Goal: Transaction & Acquisition: Book appointment/travel/reservation

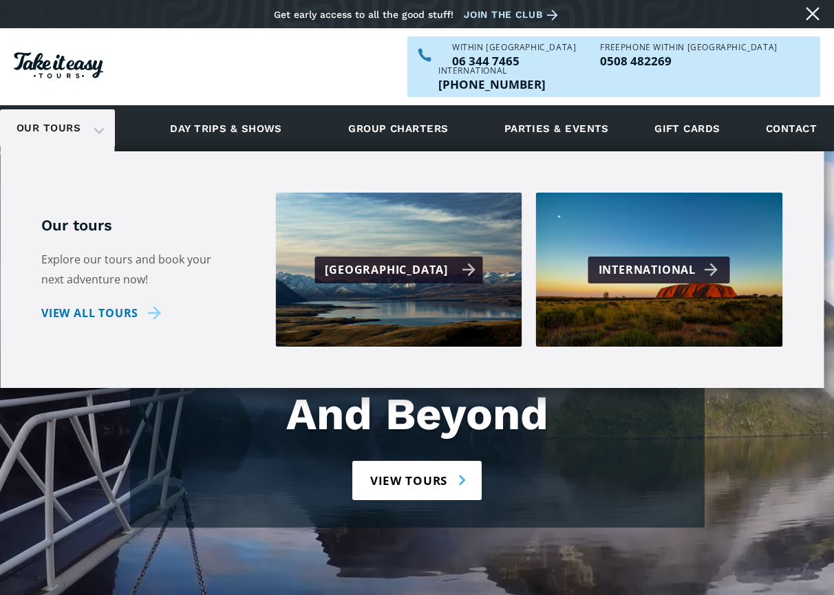
click at [402, 260] on div "[GEOGRAPHIC_DATA]" at bounding box center [400, 270] width 151 height 20
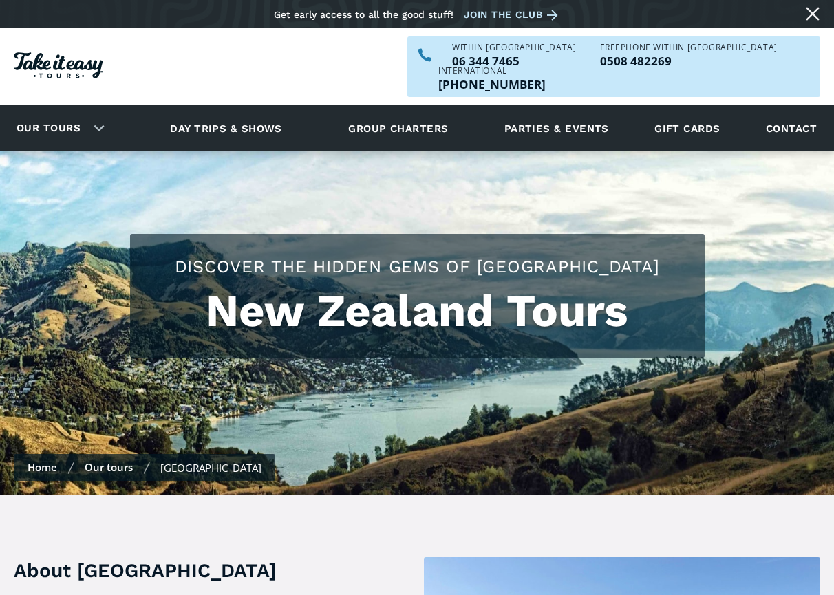
checkbox input "true"
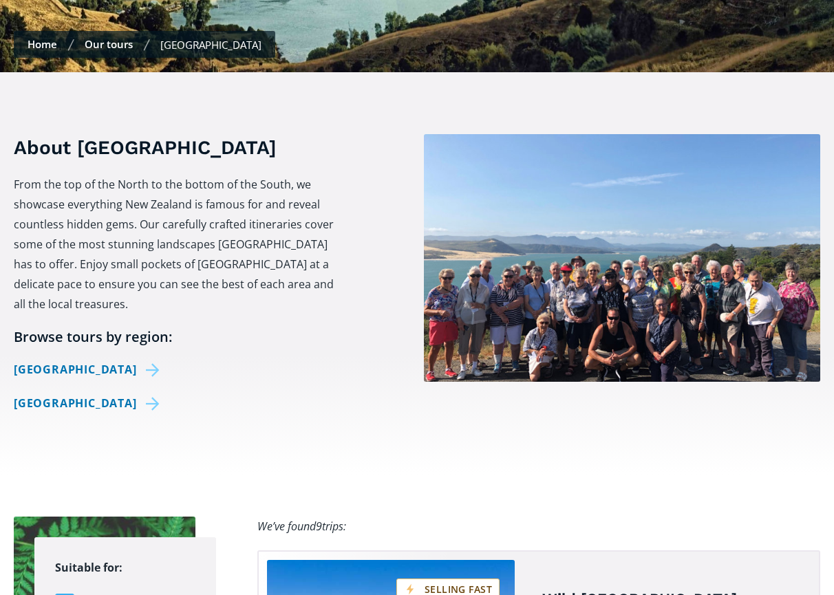
scroll to position [502, 0]
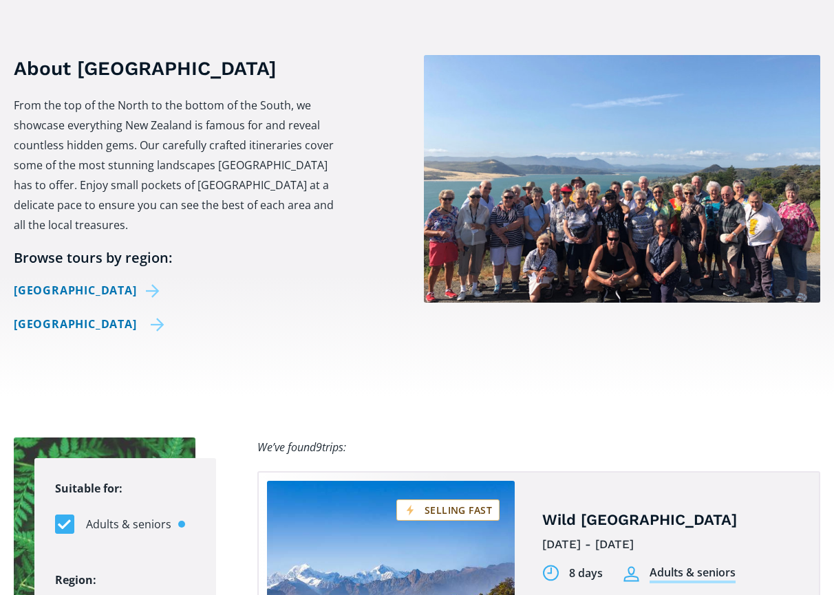
click at [96, 315] on link "[GEOGRAPHIC_DATA]" at bounding box center [89, 325] width 151 height 20
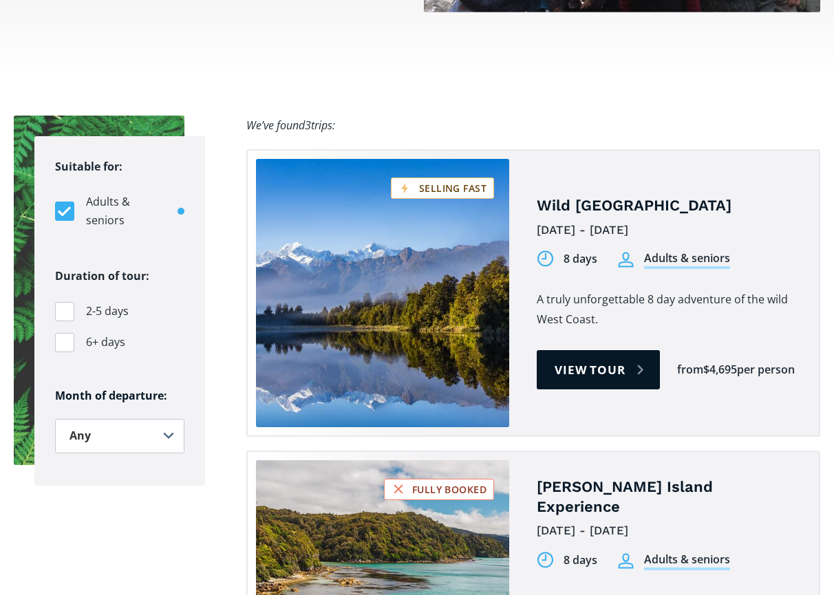
scroll to position [849, 0]
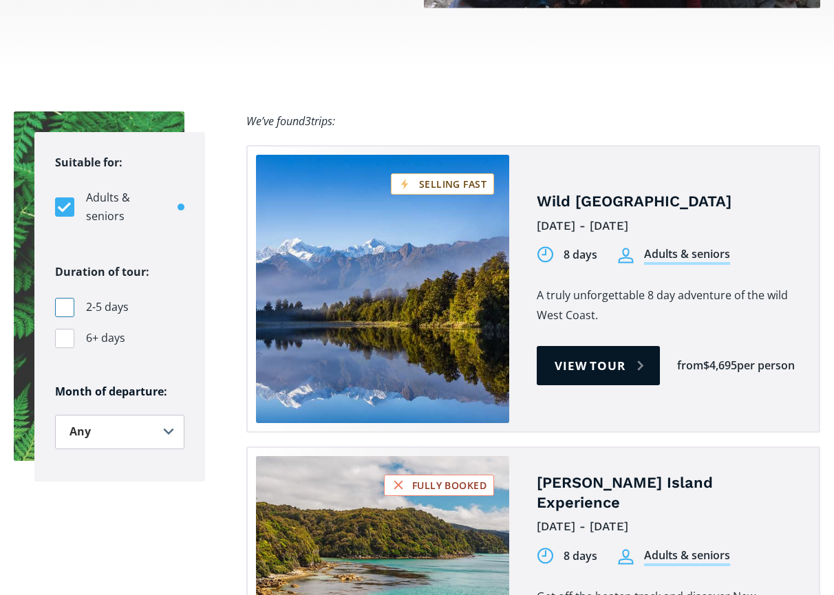
click at [64, 298] on div "Filters" at bounding box center [64, 307] width 19 height 19
click at [64, 303] on input "2-5 days" at bounding box center [59, 307] width 9 height 9
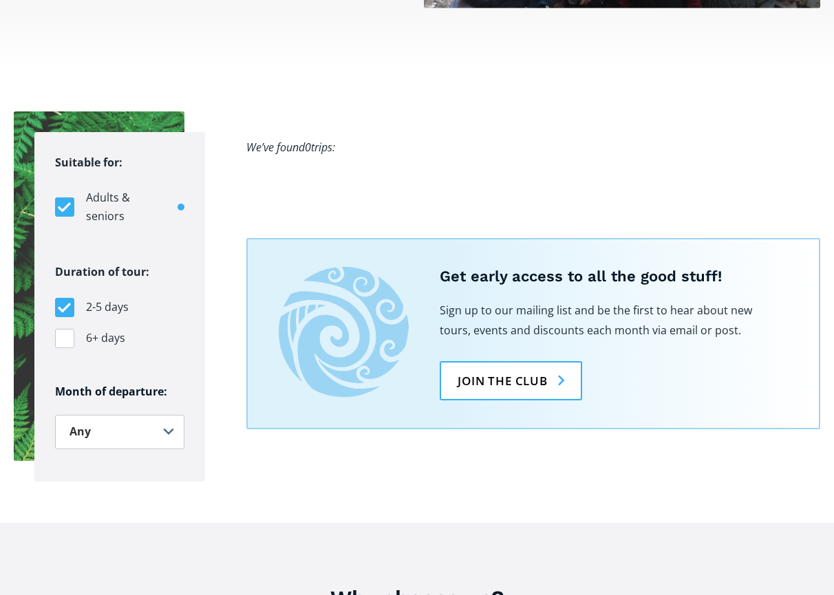
click at [62, 298] on div "Filters" at bounding box center [64, 307] width 19 height 19
click at [62, 303] on input "2-5 days" at bounding box center [59, 307] width 9 height 9
checkbox input "false"
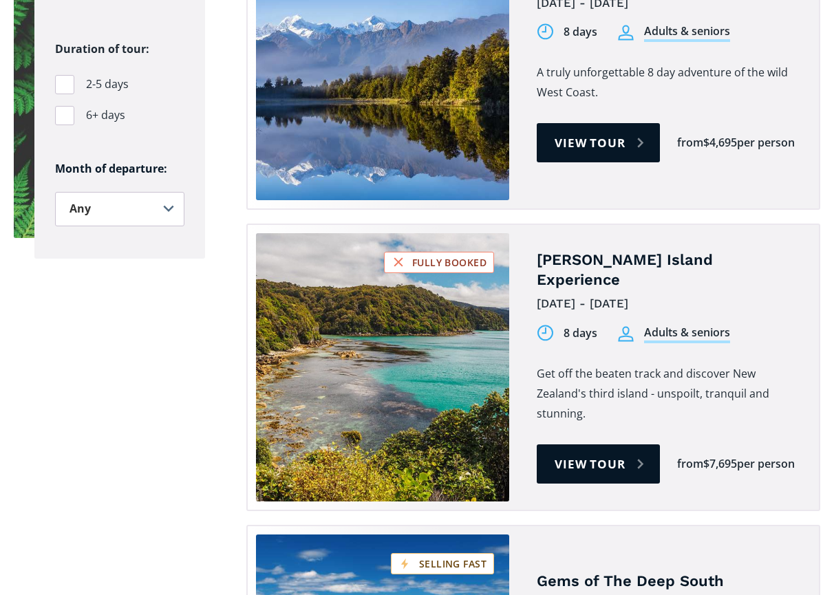
scroll to position [1112, 0]
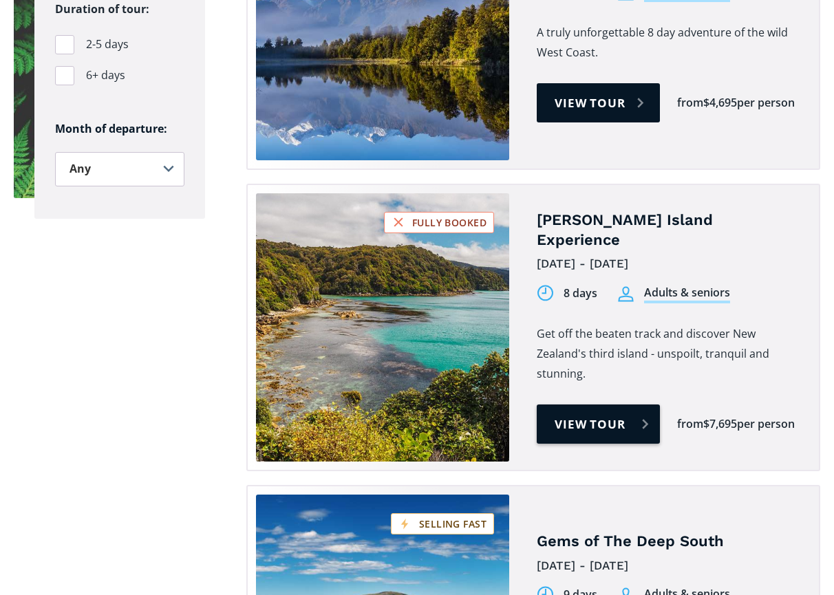
click at [564, 405] on link "View tour" at bounding box center [598, 424] width 123 height 39
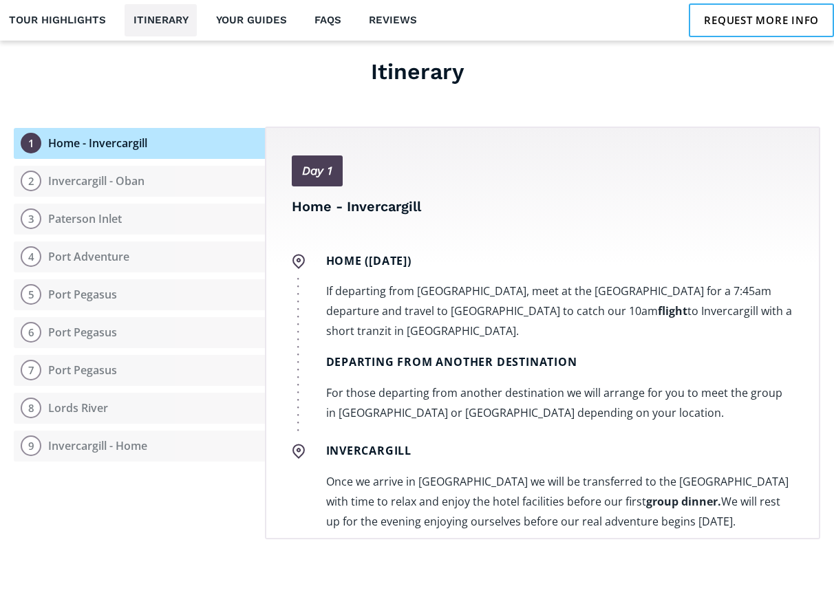
scroll to position [1743, 0]
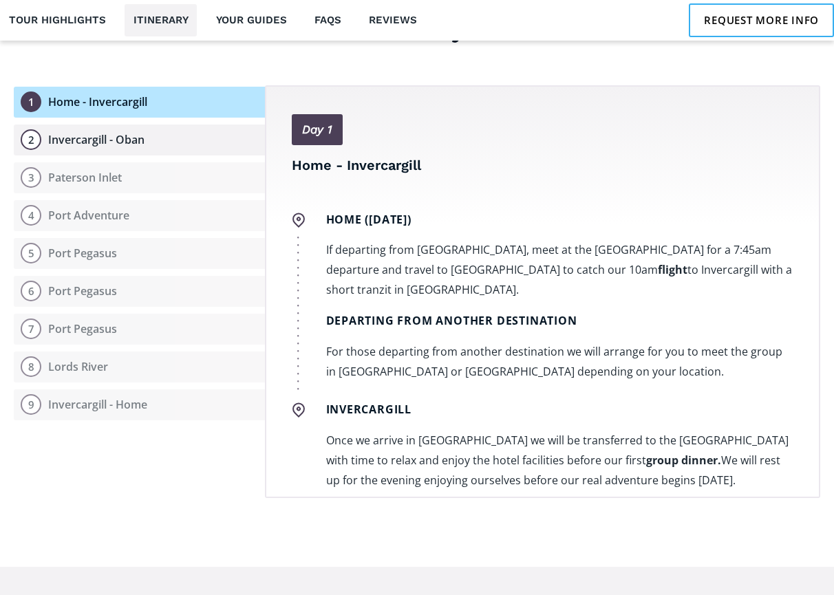
click at [94, 133] on div "Invercargill - Oban" at bounding box center [96, 140] width 96 height 14
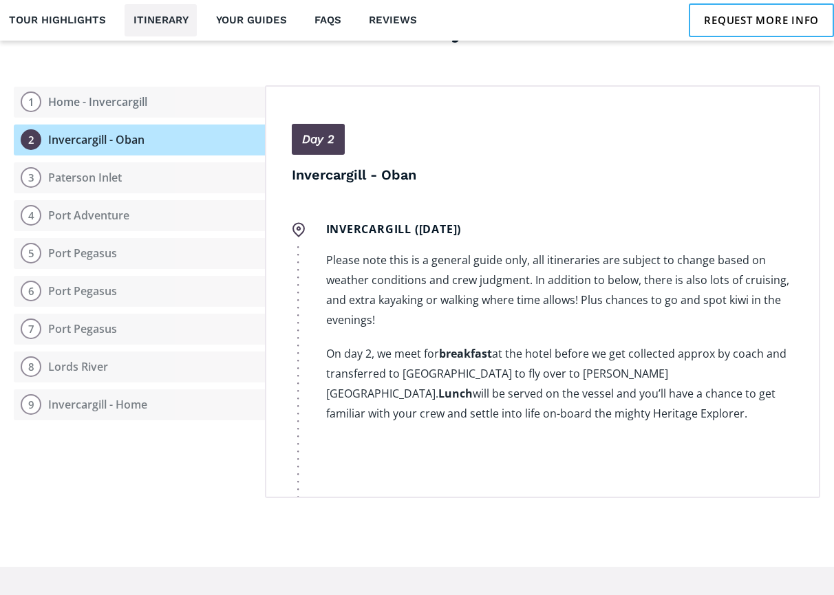
scroll to position [465, 0]
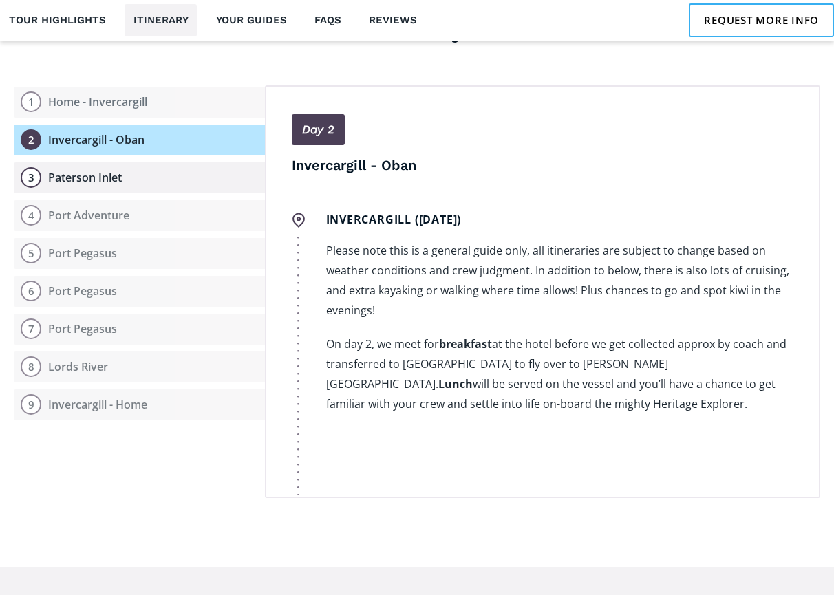
click at [85, 171] on div "Paterson Inlet" at bounding box center [85, 178] width 74 height 14
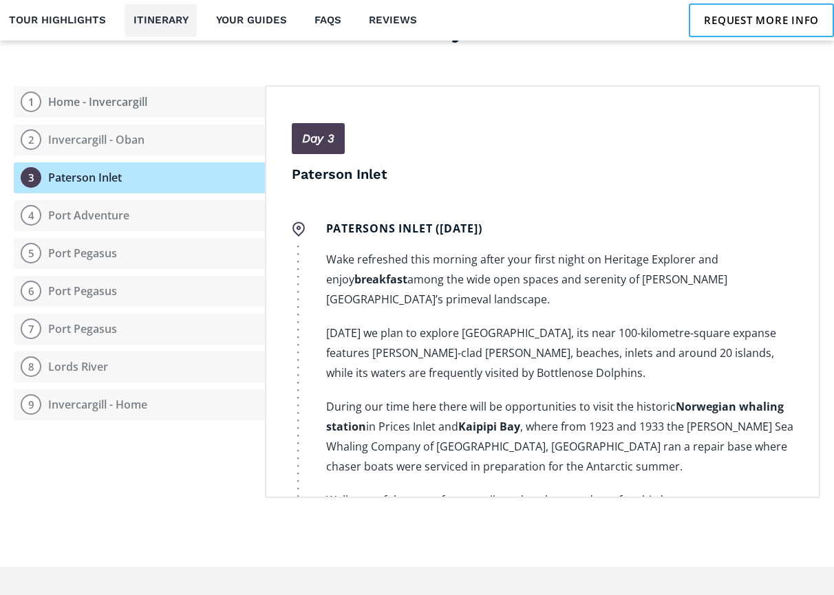
scroll to position [1078, 0]
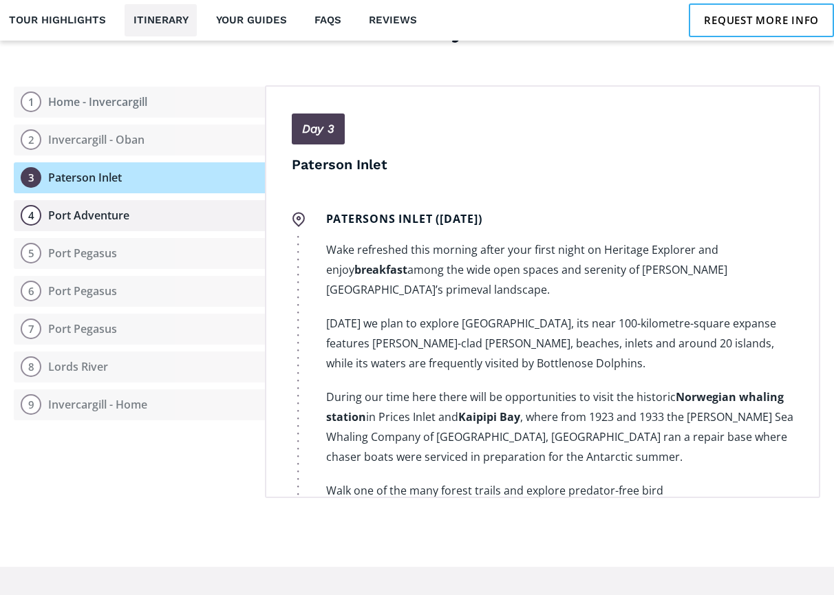
click at [89, 209] on div "Port Adventure" at bounding box center [88, 216] width 81 height 14
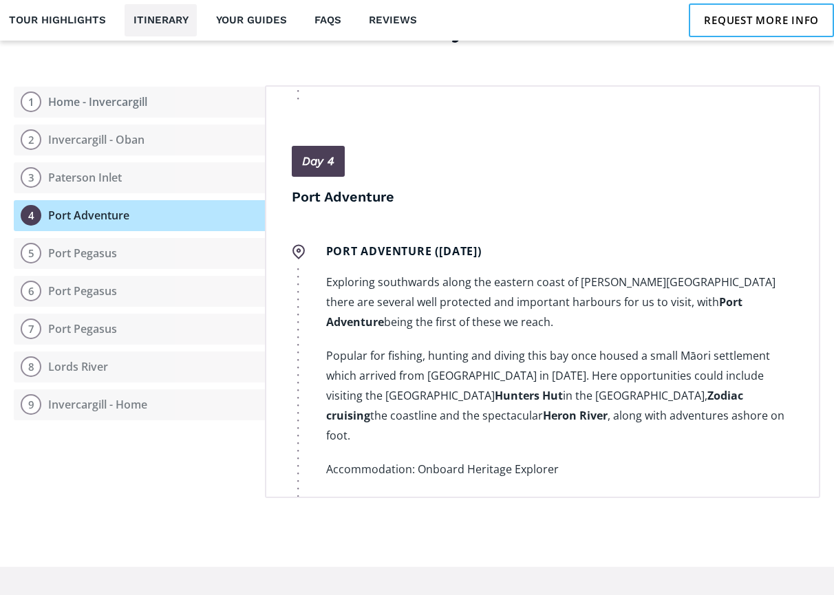
scroll to position [1674, 0]
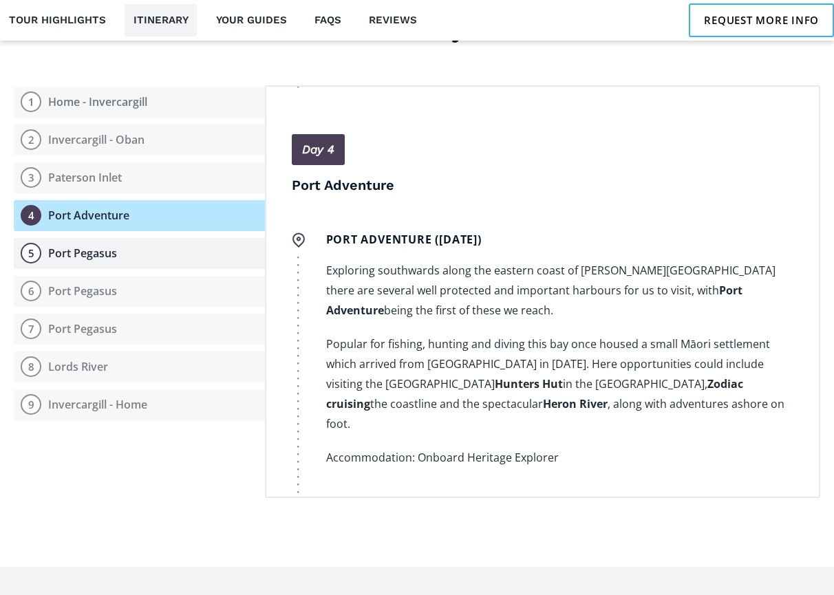
click at [88, 246] on div "Port Pegasus" at bounding box center [82, 253] width 69 height 14
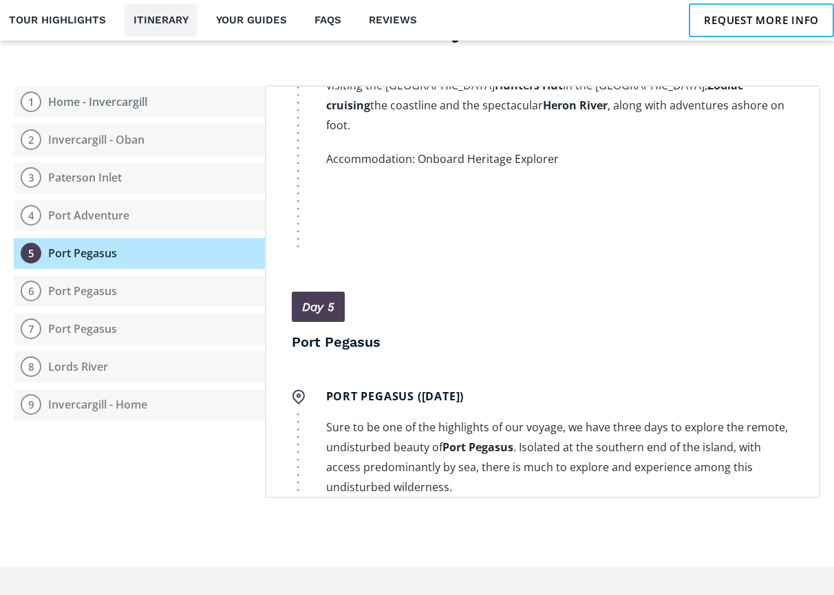
scroll to position [2111, 0]
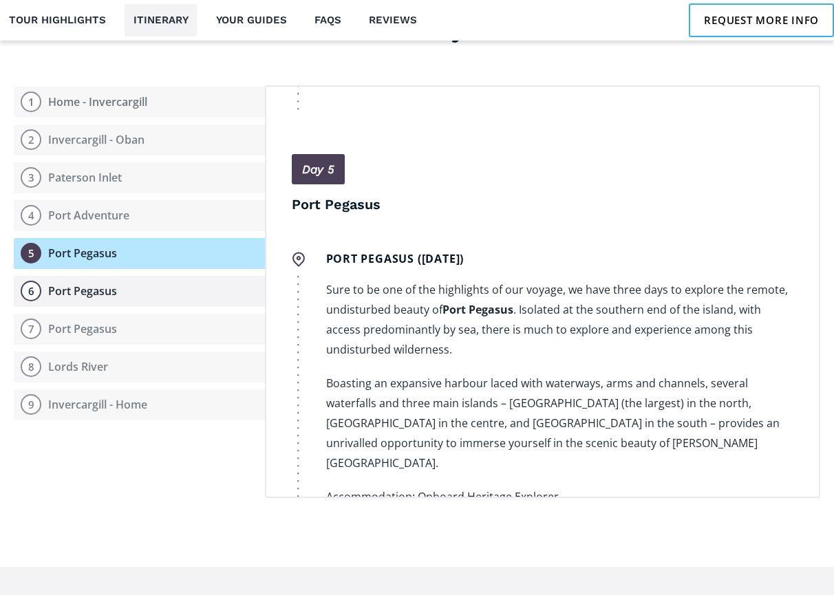
click at [98, 284] on div "Port Pegasus" at bounding box center [82, 291] width 69 height 14
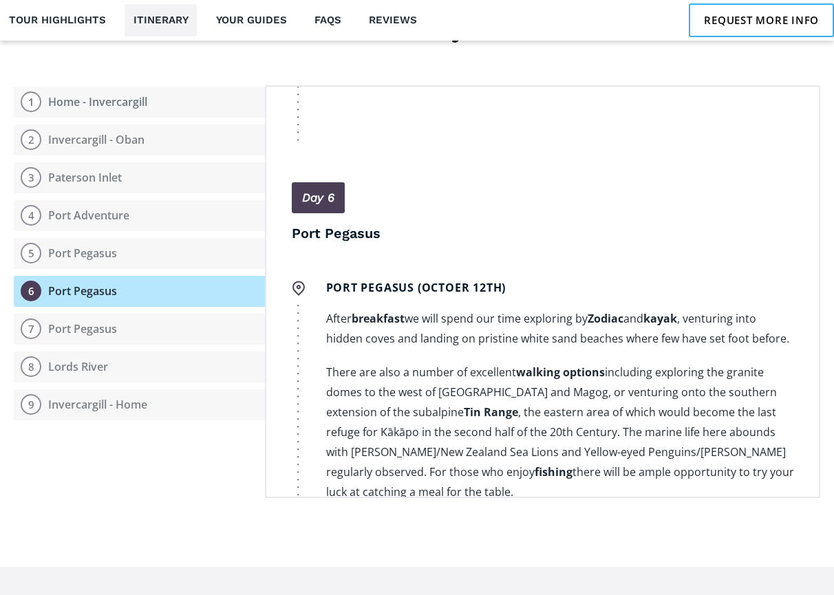
scroll to position [2566, 0]
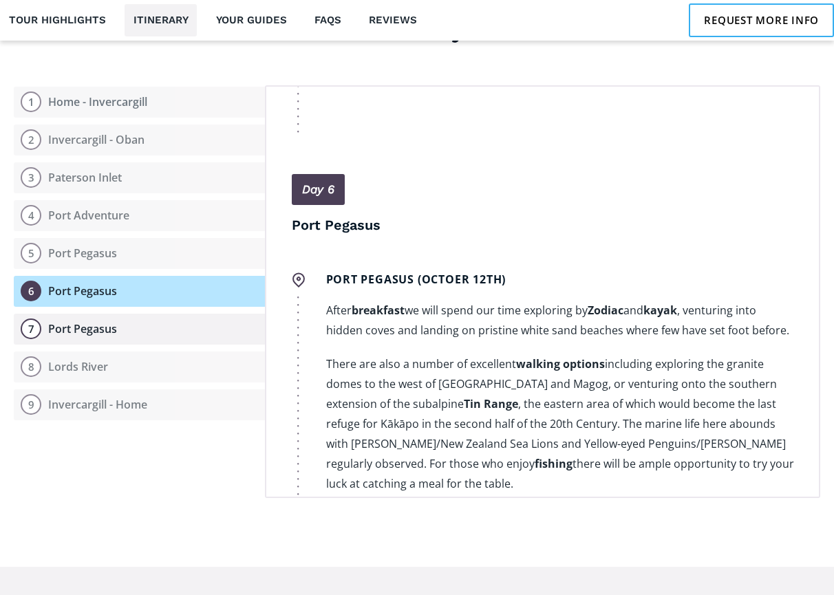
click at [94, 322] on div "Port Pegasus" at bounding box center [82, 329] width 69 height 14
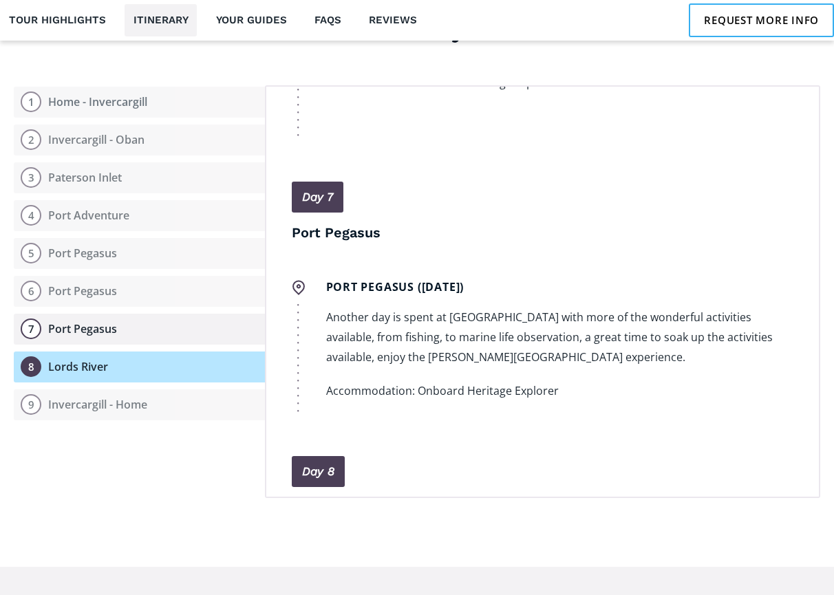
scroll to position [3009, 0]
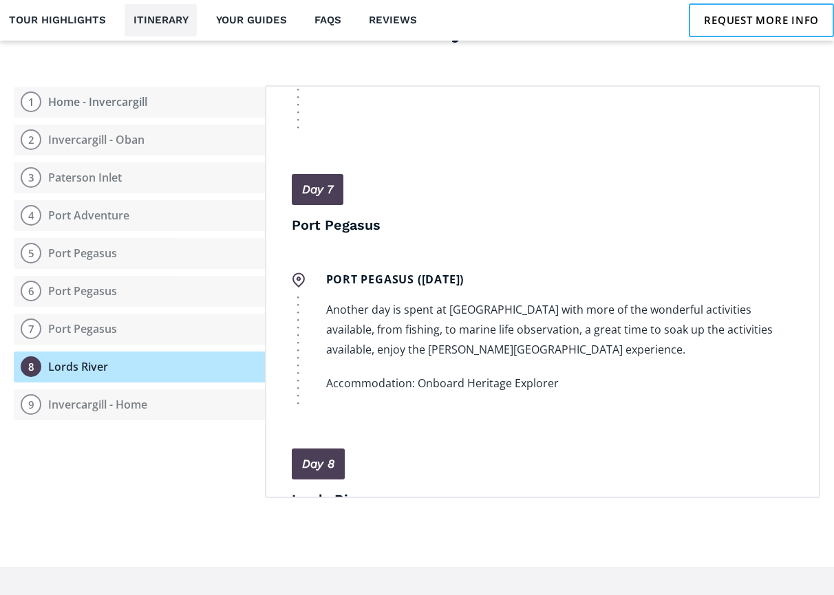
click at [96, 360] on div "Lords River" at bounding box center [78, 367] width 60 height 14
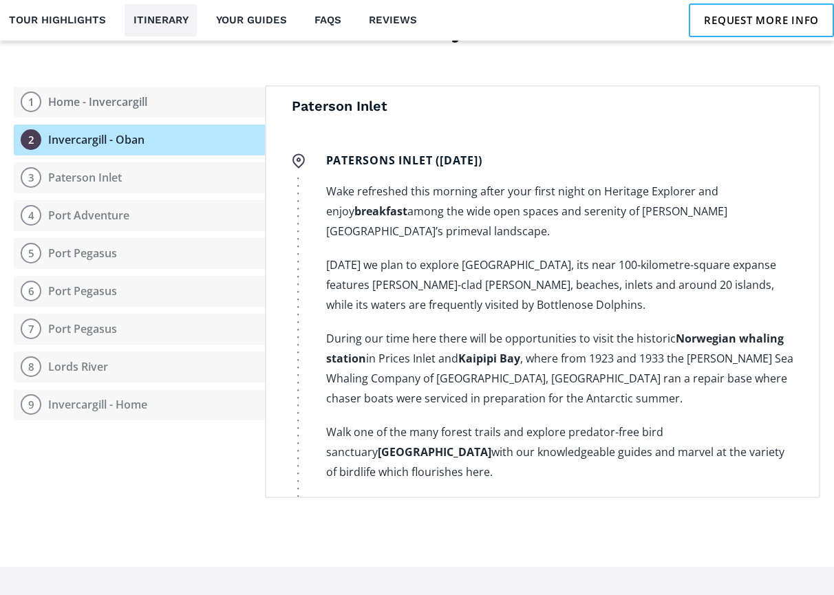
scroll to position [0, 0]
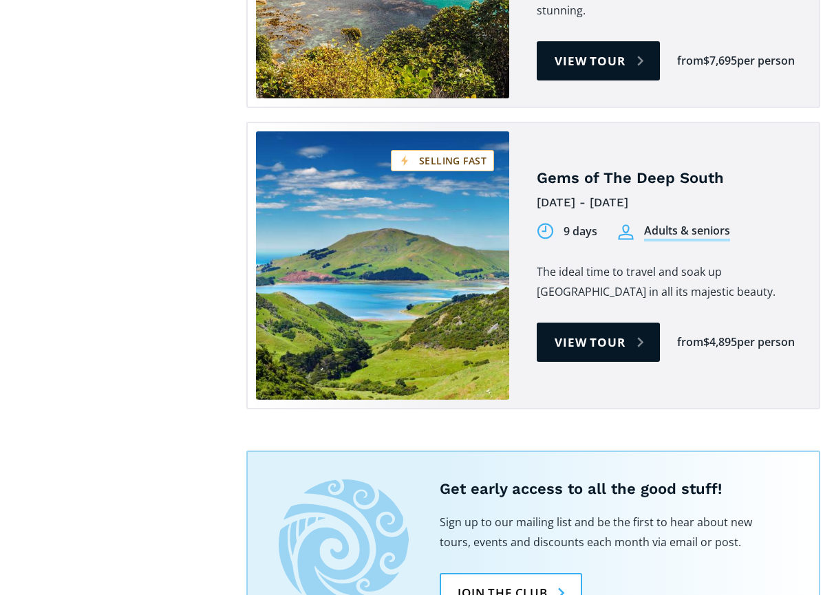
scroll to position [1493, 0]
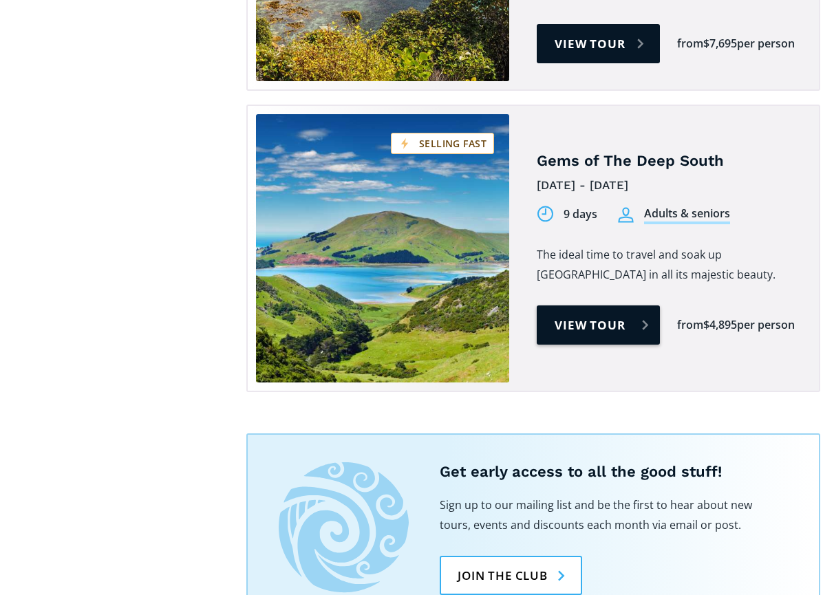
click at [599, 306] on link "View tour" at bounding box center [598, 325] width 123 height 39
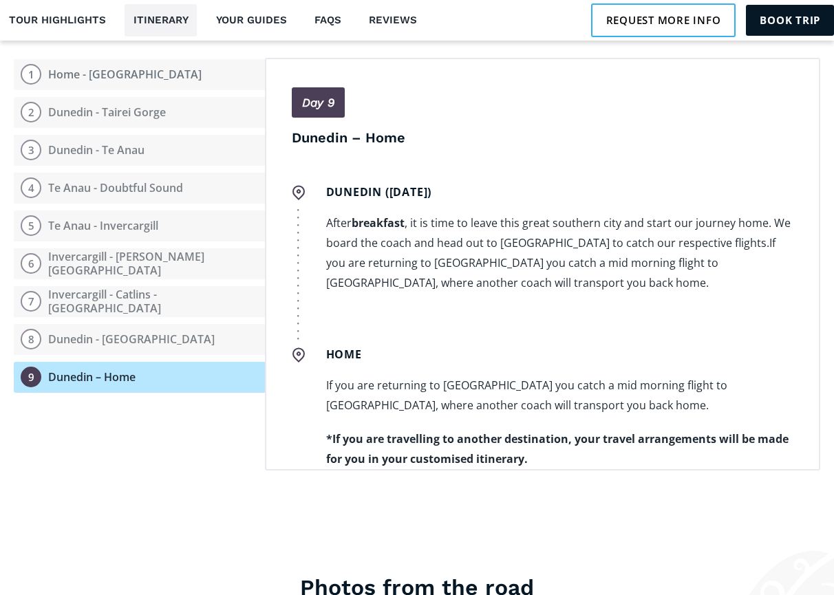
scroll to position [5126, 0]
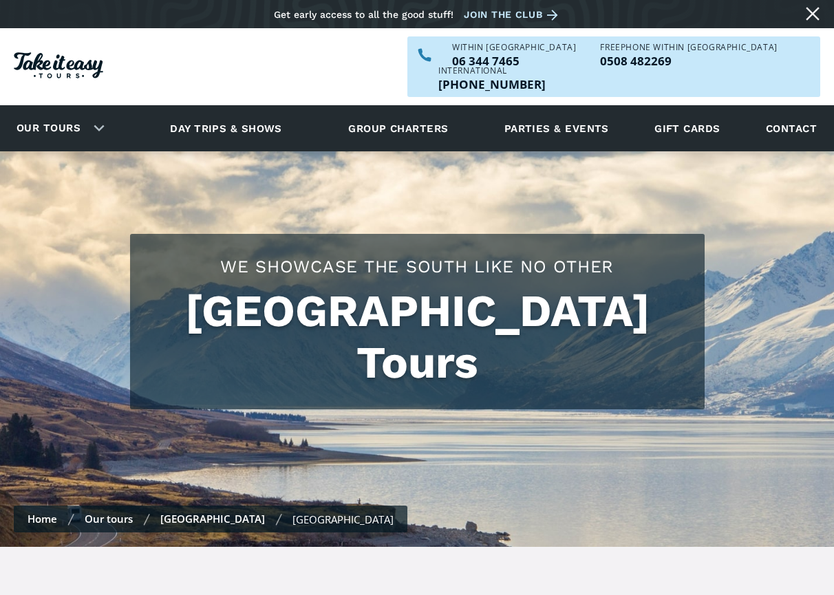
scroll to position [1493, 0]
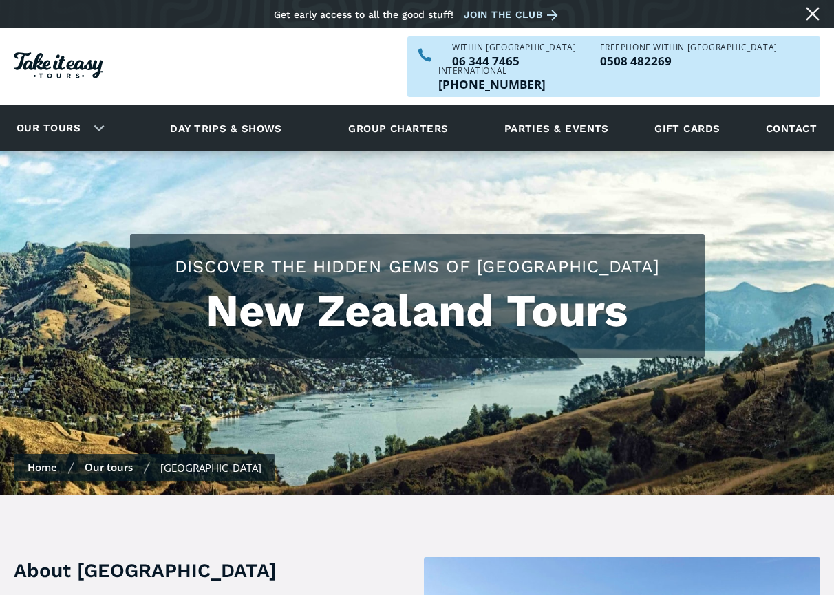
scroll to position [502, 0]
